Goal: Task Accomplishment & Management: Manage account settings

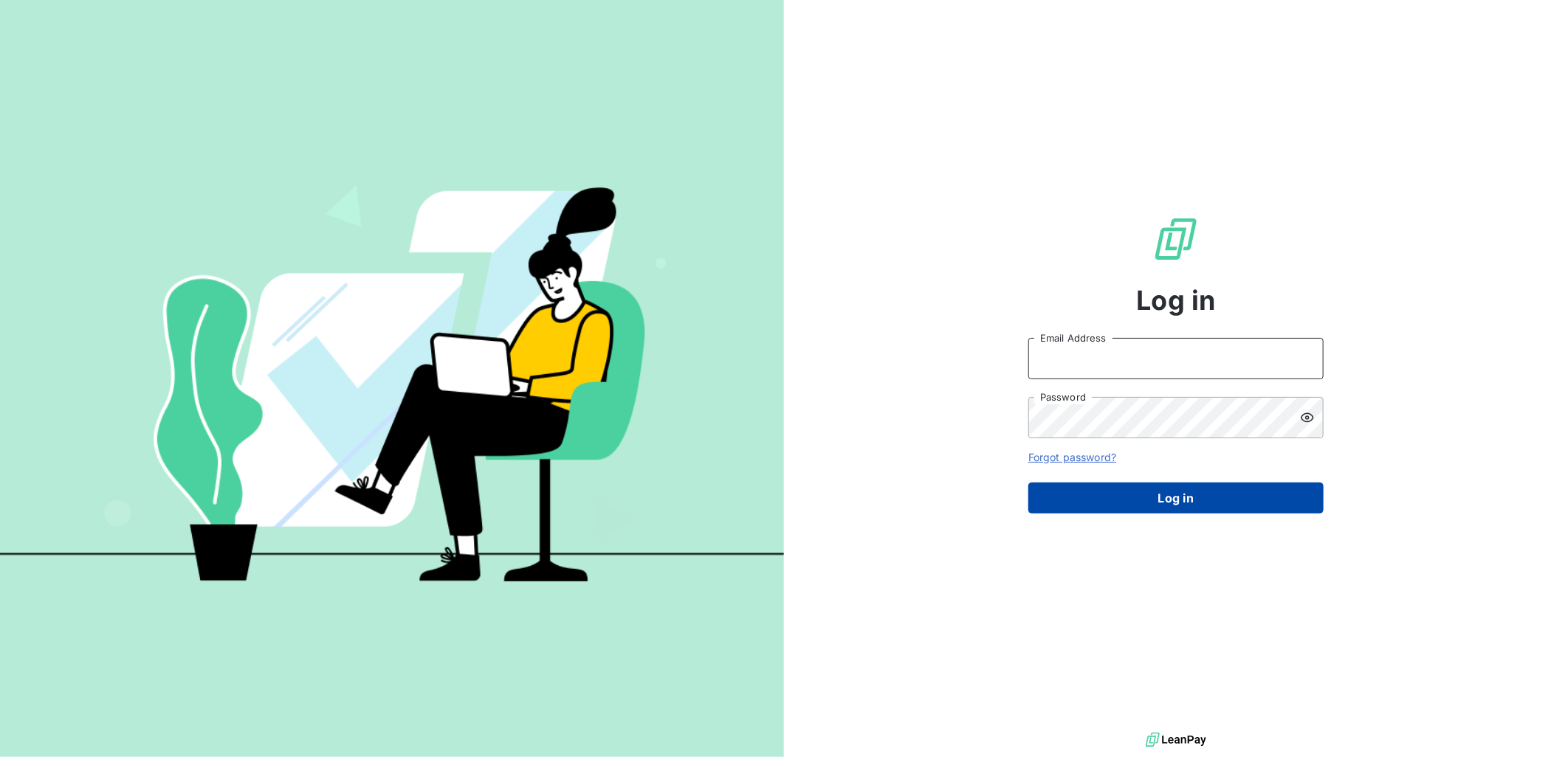
type input "[PERSON_NAME][EMAIL_ADDRESS][PERSON_NAME][DOMAIN_NAME]"
click at [1155, 488] on button "Log in" at bounding box center [1175, 498] width 295 height 31
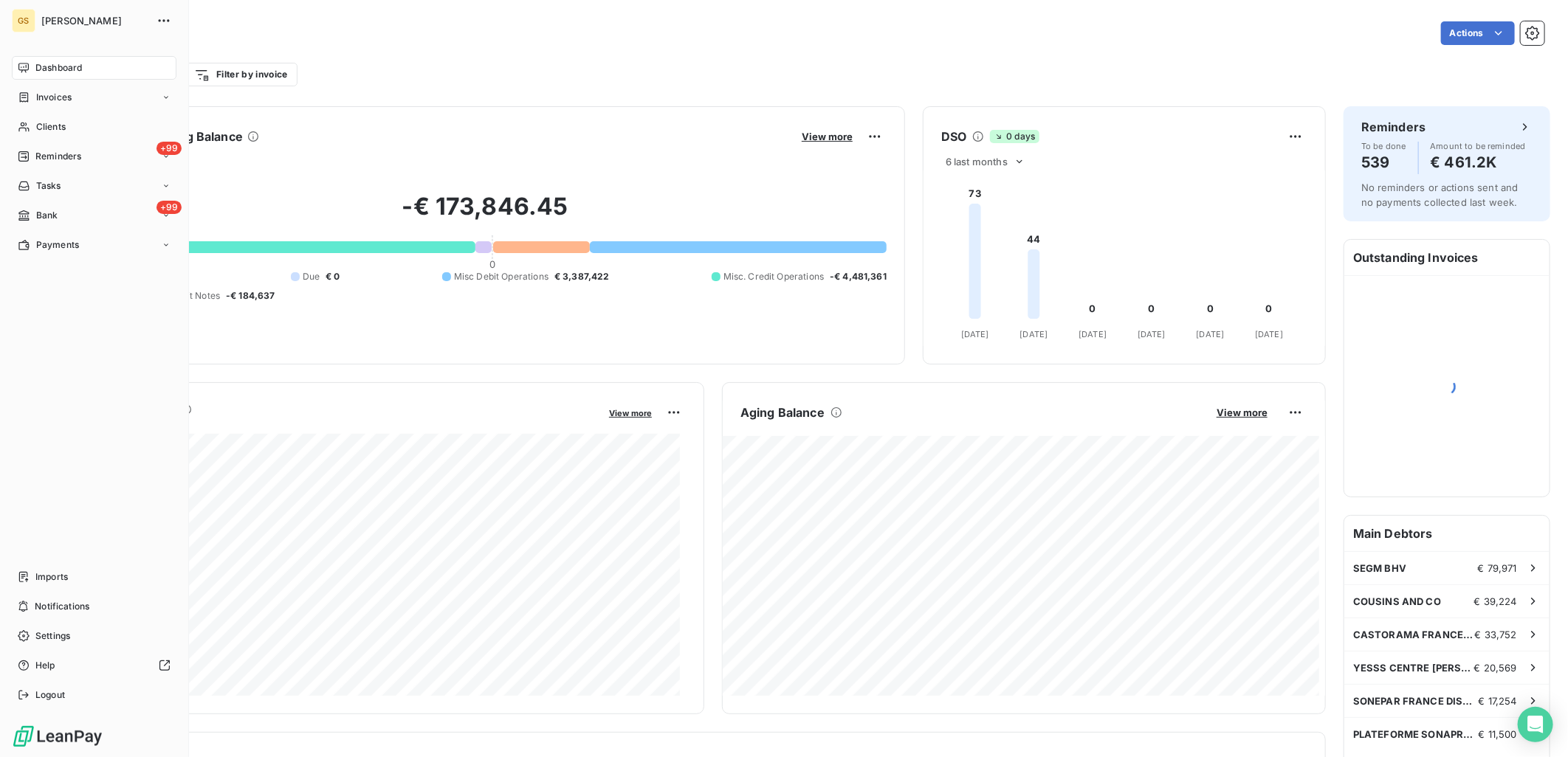
click at [50, 201] on nav "Dashboard Invoices Clients +99 Reminders Tasks +99 Bank Payments" at bounding box center [94, 156] width 165 height 201
click at [51, 208] on span "Bank" at bounding box center [46, 215] width 22 height 13
